Goal: Task Accomplishment & Management: Manage account settings

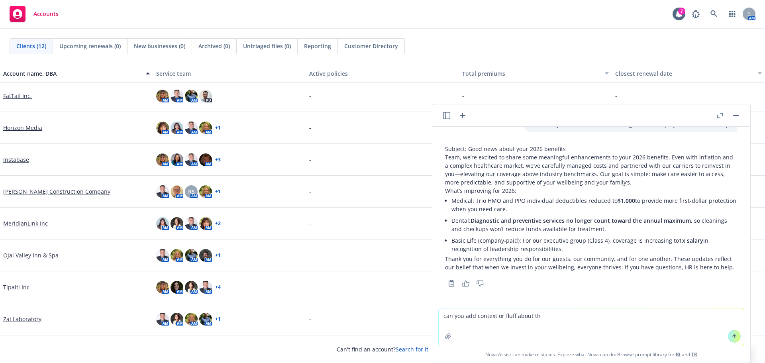
scroll to position [90, 0]
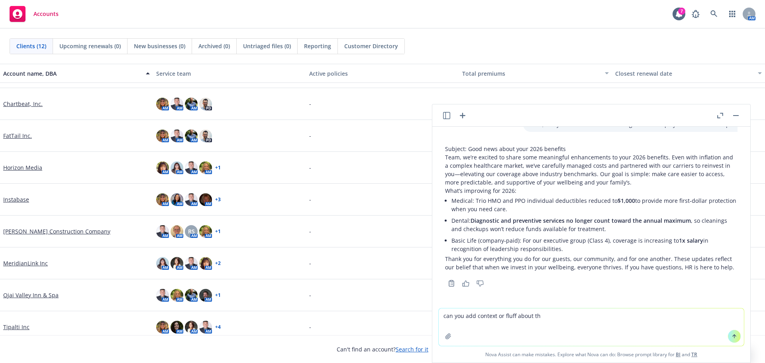
click at [22, 101] on link "Chartbeat, Inc." at bounding box center [22, 104] width 39 height 8
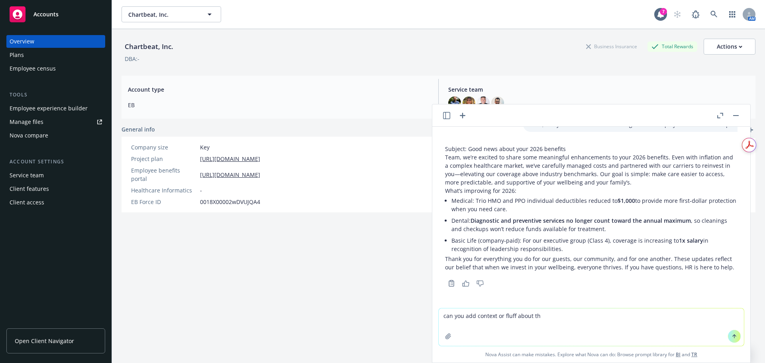
click at [42, 118] on div "Manage files" at bounding box center [27, 122] width 34 height 13
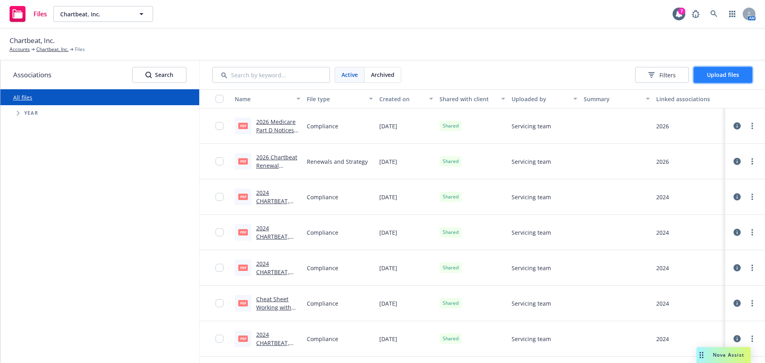
click at [728, 80] on button "Upload files" at bounding box center [722, 75] width 59 height 16
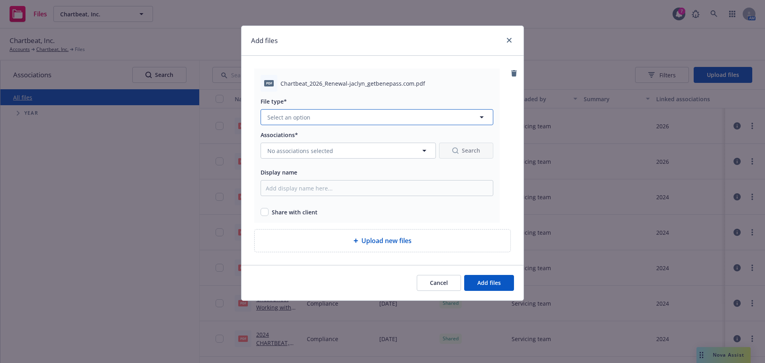
click at [346, 115] on button "Select an option" at bounding box center [376, 117] width 233 height 16
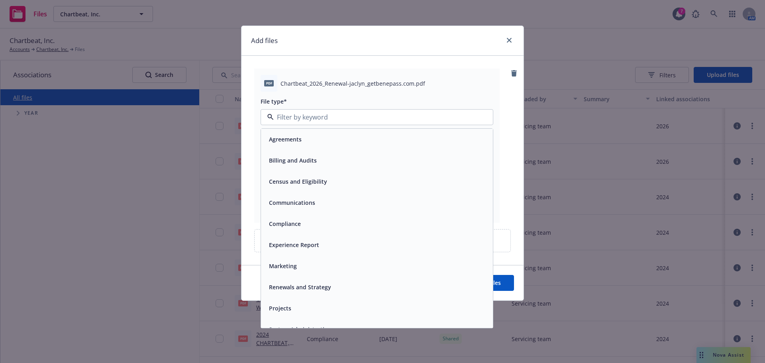
click at [315, 145] on div "Agreements" at bounding box center [377, 139] width 222 height 12
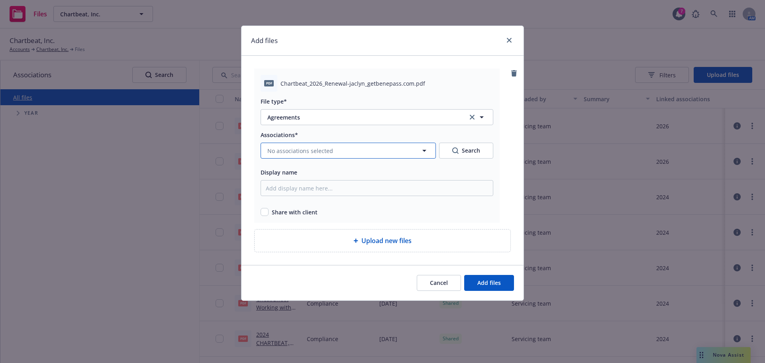
click at [321, 152] on span "No associations selected" at bounding box center [300, 151] width 66 height 8
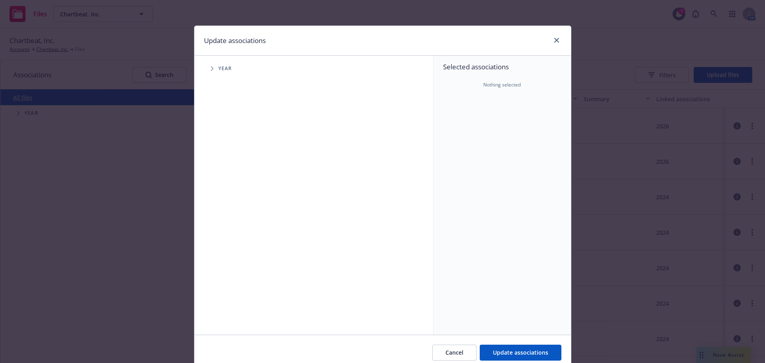
click at [212, 71] on span "Tree Example" at bounding box center [212, 68] width 13 height 13
click at [229, 194] on input "Tree Example" at bounding box center [232, 196] width 8 height 8
checkbox input "true"
click at [221, 195] on icon "Tree Example" at bounding box center [222, 196] width 3 height 5
click at [233, 211] on span "Tree Example" at bounding box center [231, 213] width 13 height 13
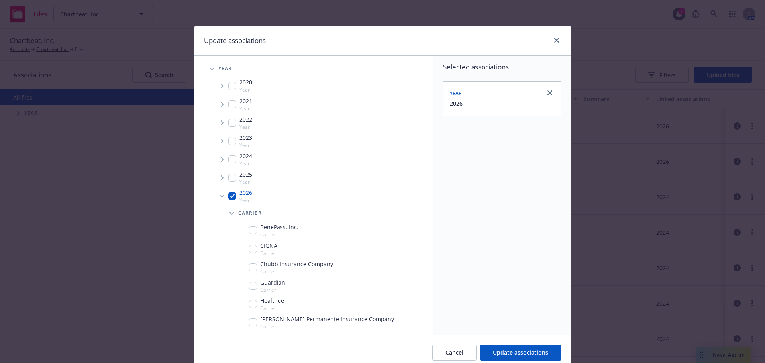
click at [253, 230] on input "Tree Example" at bounding box center [253, 230] width 8 height 8
checkbox input "true"
click at [520, 354] on span "Update associations" at bounding box center [520, 352] width 55 height 8
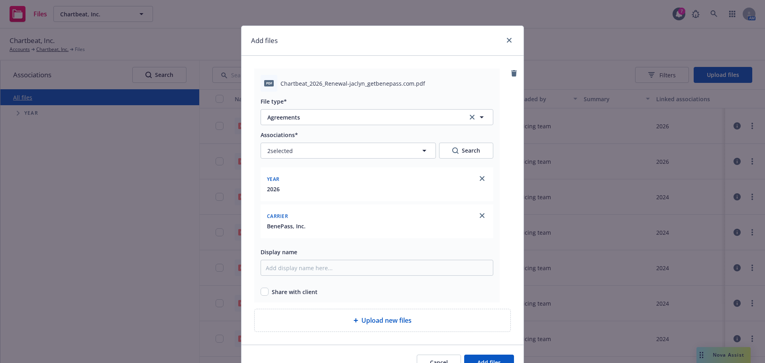
click at [284, 276] on div "Associations* 2 selected Search Year [DATE] Carrier BenePass, Inc. Display name…" at bounding box center [376, 213] width 233 height 166
click at [286, 269] on input "Display name" at bounding box center [376, 268] width 233 height 16
click at [372, 267] on input "2026 Benepass Agreement (executed" at bounding box center [376, 268] width 233 height 16
type input "2026 Benepass Agreement (executed [DATE])"
click at [262, 292] on input "checkbox" at bounding box center [264, 292] width 8 height 8
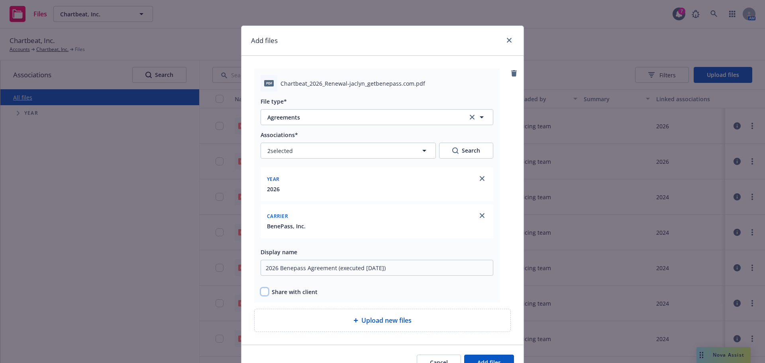
checkbox input "true"
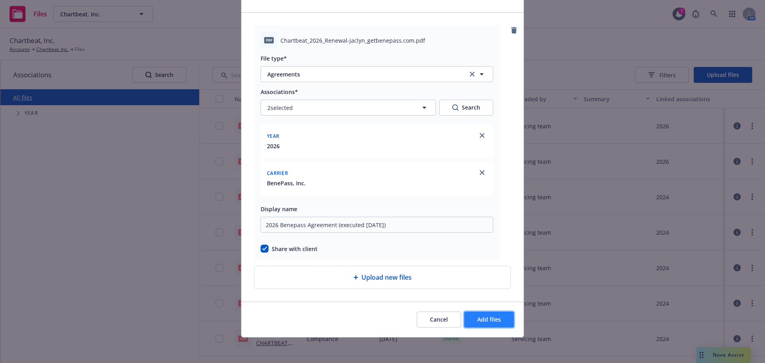
click at [489, 321] on span "Add files" at bounding box center [488, 319] width 23 height 8
